Goal: Transaction & Acquisition: Purchase product/service

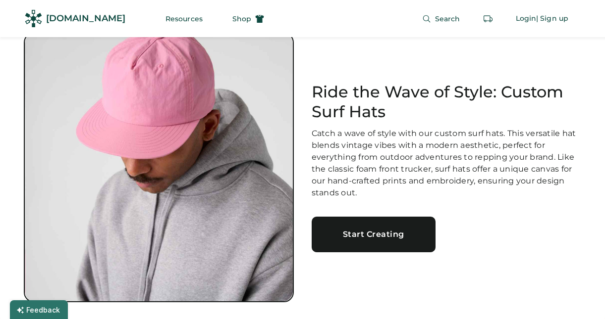
scroll to position [29, 0]
click at [220, 23] on button "Shop" at bounding box center [247, 19] width 55 height 20
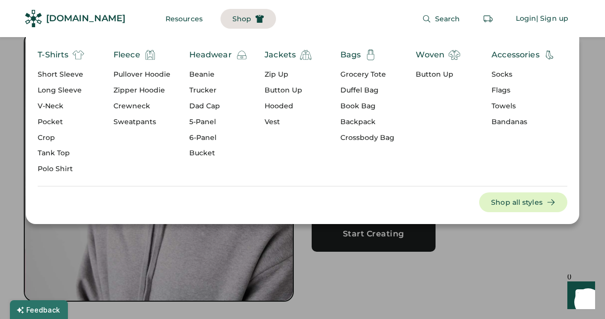
click at [213, 107] on div "Dad Cap" at bounding box center [218, 107] width 58 height 10
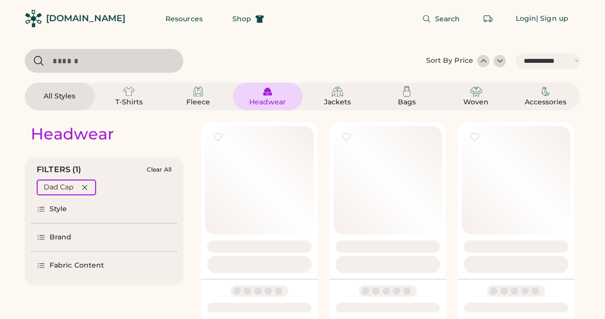
select select "*****"
select select "*"
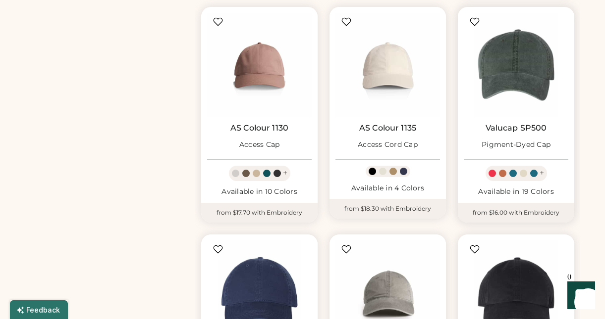
scroll to position [567, 0]
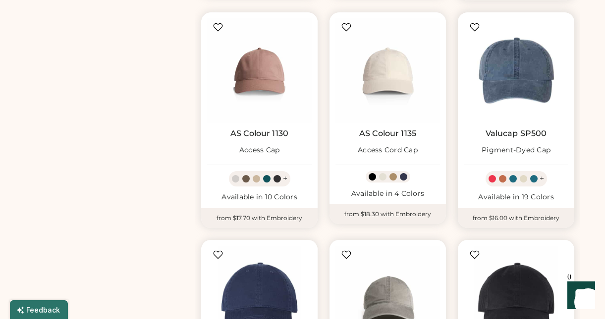
click at [523, 100] on img at bounding box center [515, 70] width 104 height 104
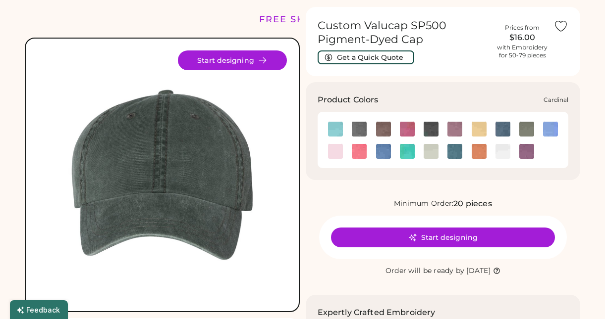
click at [405, 132] on img at bounding box center [407, 129] width 15 height 15
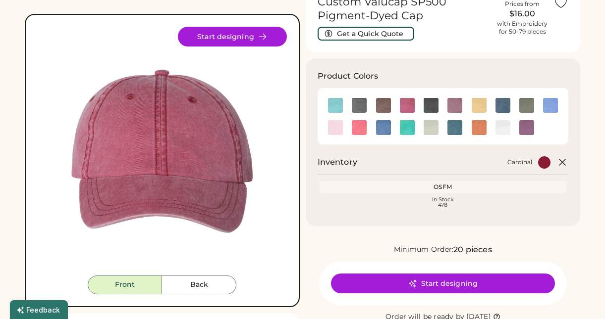
scroll to position [56, 0]
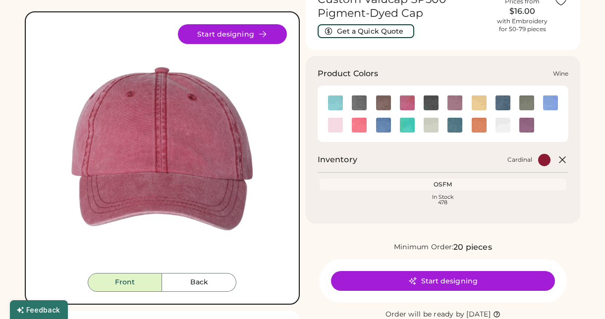
click at [525, 120] on img at bounding box center [526, 125] width 15 height 15
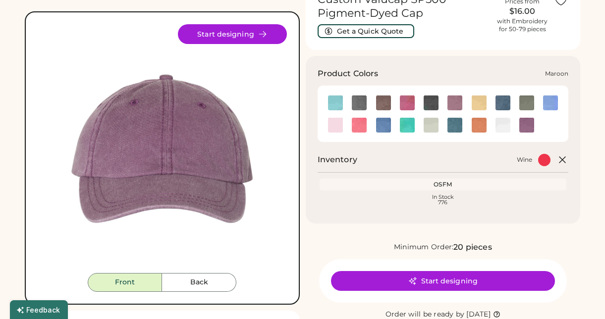
click at [453, 103] on img at bounding box center [454, 103] width 15 height 15
click at [453, 101] on img at bounding box center [454, 103] width 15 height 15
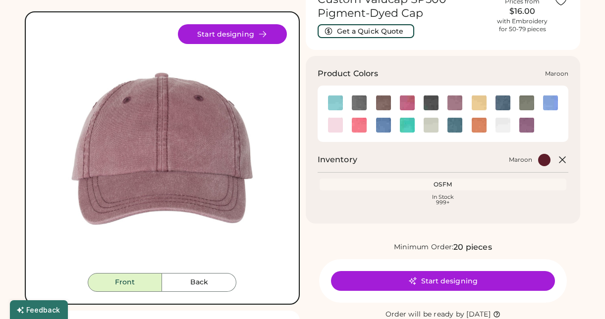
click at [456, 103] on img at bounding box center [454, 103] width 15 height 15
click at [208, 277] on button "Back" at bounding box center [199, 282] width 74 height 19
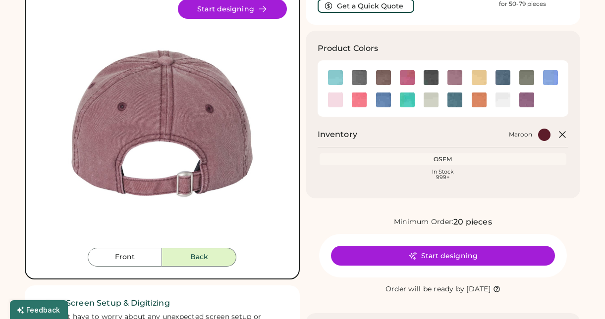
scroll to position [87, 0]
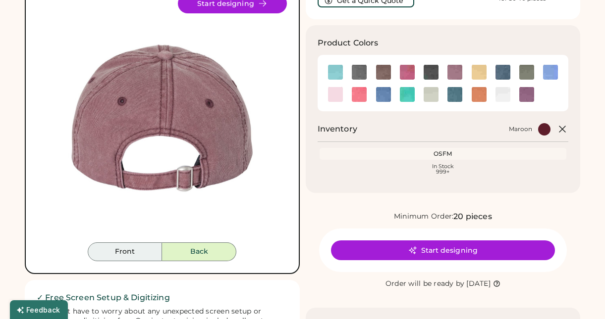
click at [129, 257] on button "Front" at bounding box center [125, 252] width 74 height 19
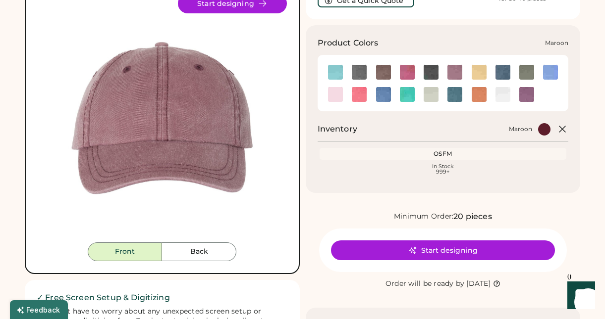
click at [454, 72] on img at bounding box center [454, 72] width 15 height 15
click at [529, 93] on img at bounding box center [526, 94] width 15 height 15
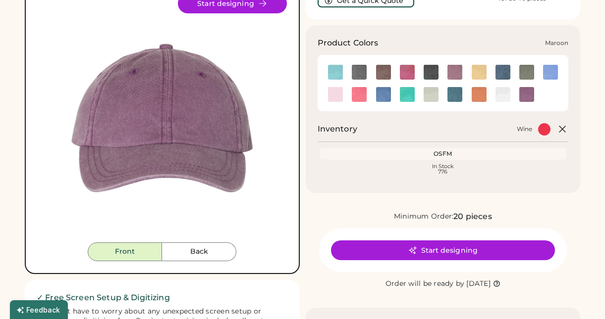
click at [454, 70] on img at bounding box center [454, 72] width 15 height 15
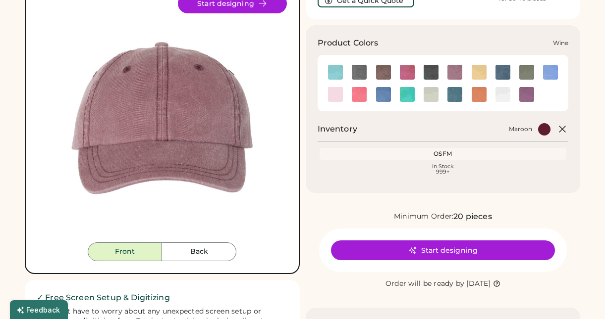
click at [523, 94] on img at bounding box center [526, 94] width 15 height 15
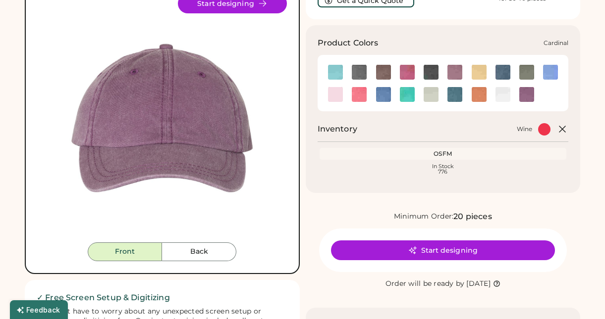
click at [401, 70] on img at bounding box center [407, 72] width 15 height 15
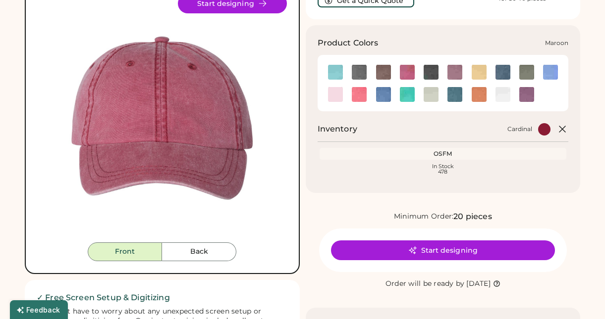
click at [453, 72] on img at bounding box center [454, 72] width 15 height 15
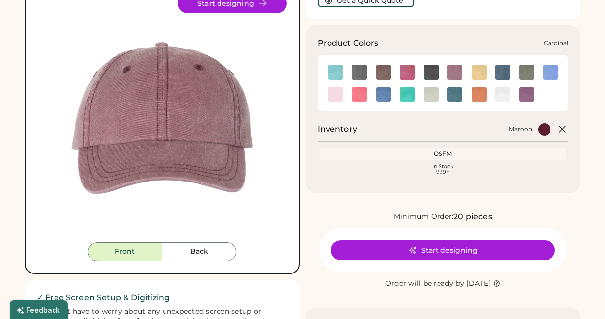
click at [400, 74] on img at bounding box center [407, 72] width 15 height 15
